Goal: Information Seeking & Learning: Learn about a topic

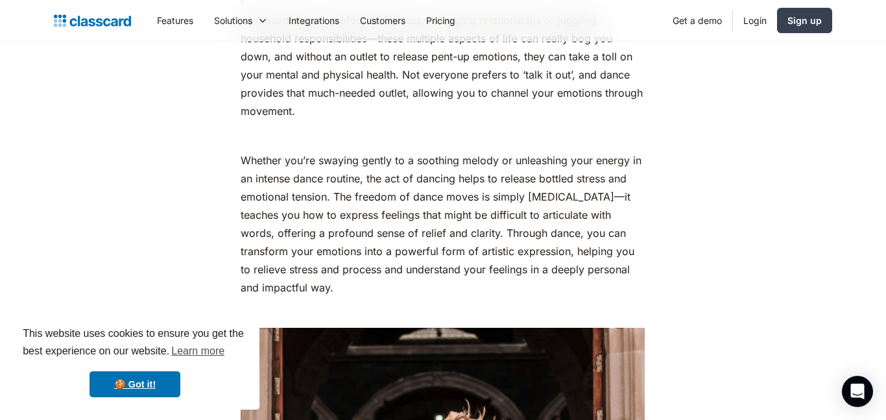
scroll to position [1104, 0]
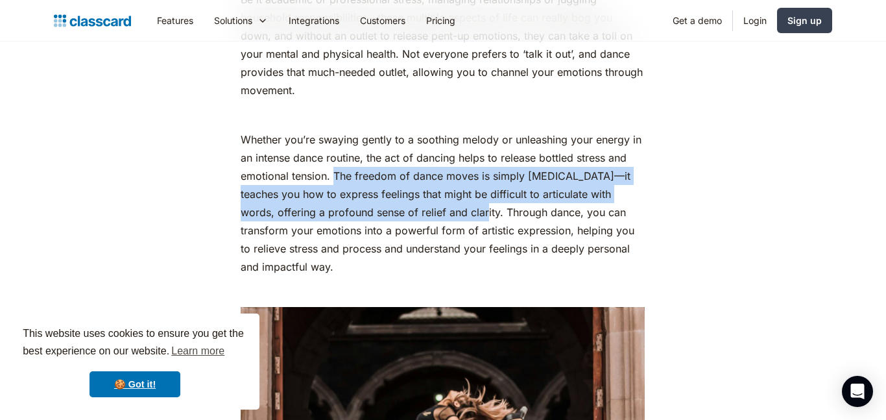
drag, startPoint x: 335, startPoint y: 223, endPoint x: 469, endPoint y: 259, distance: 139.1
click at [469, 259] on p "Whether you’re swaying gently to a soothing melody or unleashing your energy in…" at bounding box center [443, 202] width 404 height 145
click at [450, 250] on p "Whether you’re swaying gently to a soothing melody or unleashing your energy in…" at bounding box center [443, 202] width 404 height 145
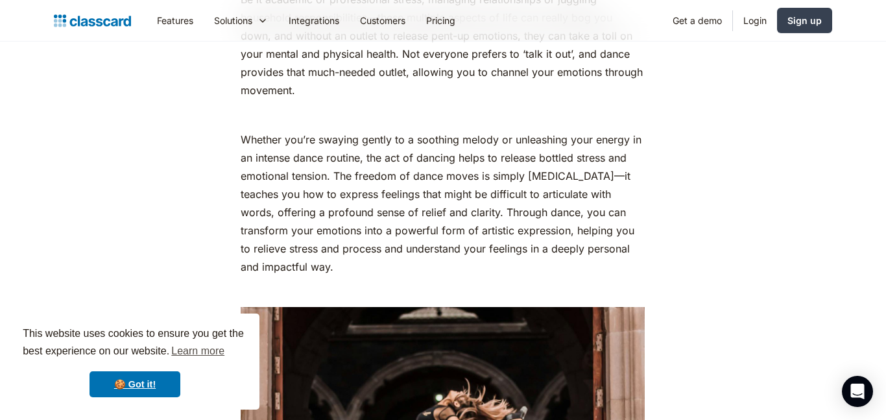
click at [450, 250] on p "Whether you’re swaying gently to a soothing melody or unleashing your energy in…" at bounding box center [443, 202] width 404 height 145
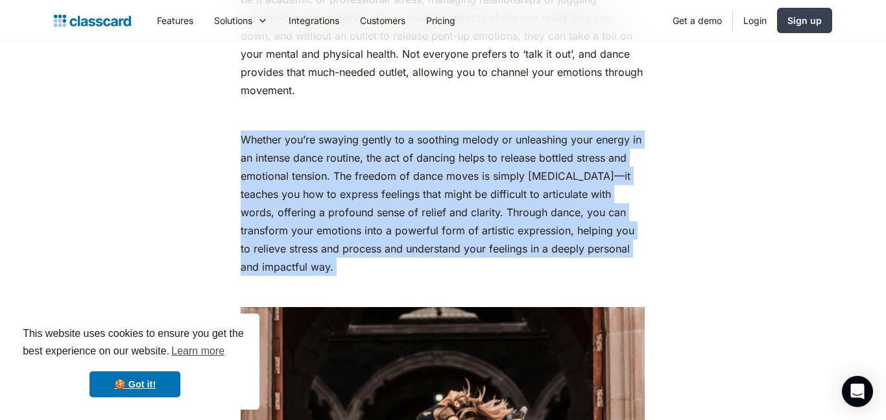
click at [450, 250] on p "Whether you’re swaying gently to a soothing melody or unleashing your energy in…" at bounding box center [443, 202] width 404 height 145
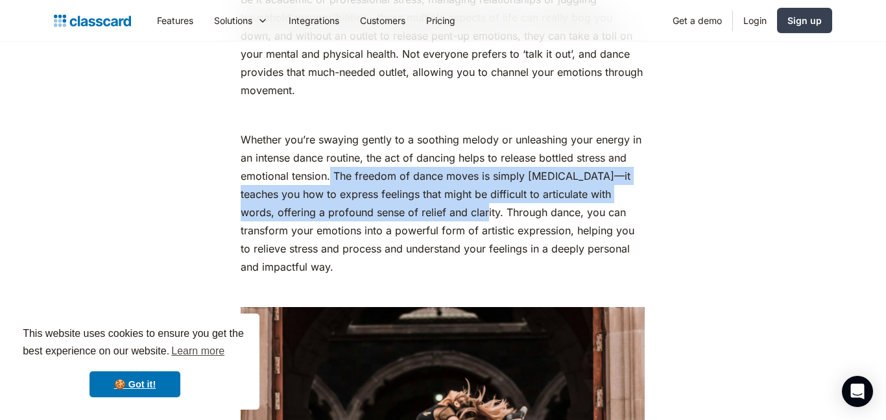
drag, startPoint x: 332, startPoint y: 217, endPoint x: 468, endPoint y: 261, distance: 143.8
click at [468, 261] on p "Whether you’re swaying gently to a soothing melody or unleashing your energy in…" at bounding box center [443, 202] width 404 height 145
click at [542, 228] on p "Whether you’re swaying gently to a soothing melody or unleashing your energy in…" at bounding box center [443, 202] width 404 height 145
copy p "The freedom of dance moves is simply [MEDICAL_DATA]—it teaches you how to expre…"
